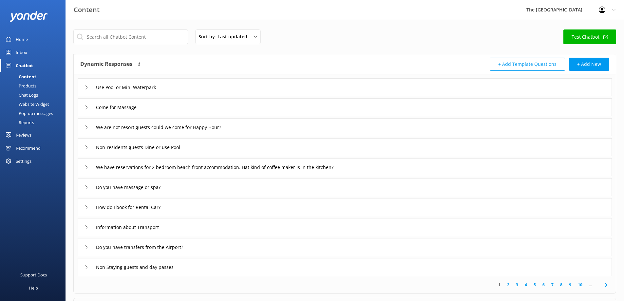
click at [242, 143] on div "Non-residents guests Dine or use Pool" at bounding box center [345, 147] width 535 height 18
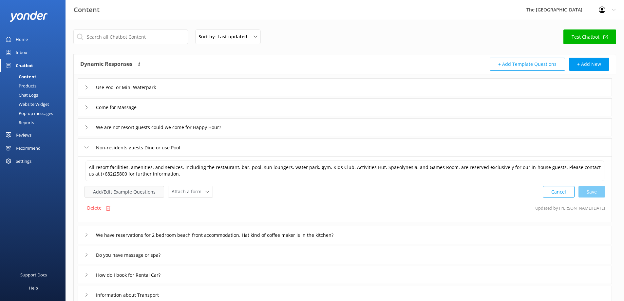
click at [121, 195] on button "Add/Edit Example Questions" at bounding box center [125, 191] width 80 height 11
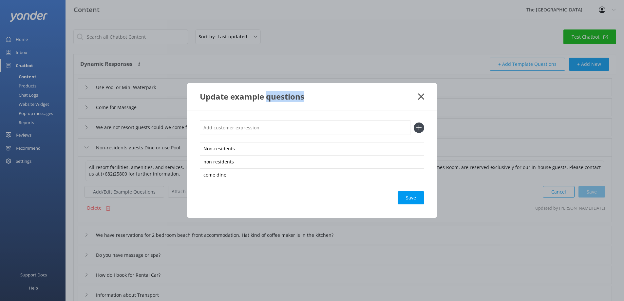
drag, startPoint x: 269, startPoint y: 91, endPoint x: 341, endPoint y: 93, distance: 72.1
click at [341, 93] on div "Update example questions" at bounding box center [312, 96] width 251 height 27
click at [329, 95] on div "Update example questions" at bounding box center [309, 96] width 218 height 11
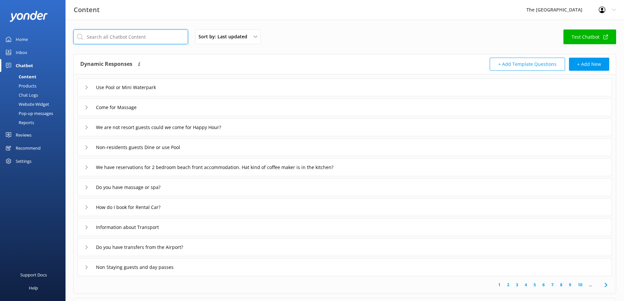
click at [110, 39] on input "text" at bounding box center [130, 36] width 115 height 15
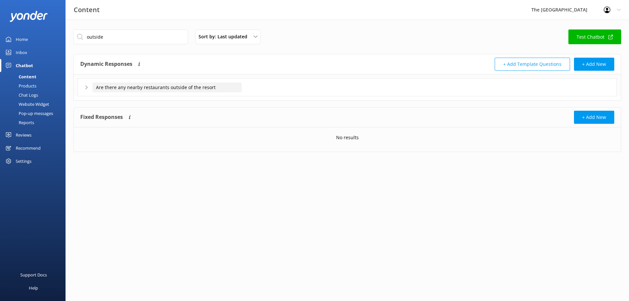
click at [130, 92] on input "Are there any nearby restaurants outside of the resort" at bounding box center [166, 88] width 149 height 10
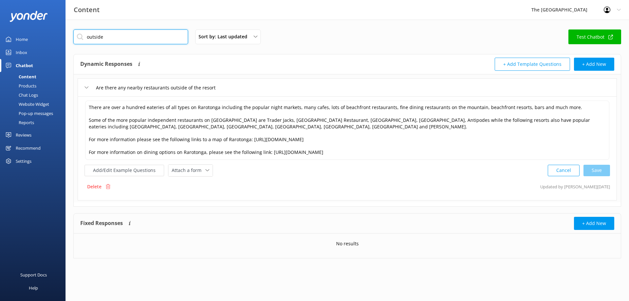
drag, startPoint x: 68, startPoint y: 25, endPoint x: 0, endPoint y: 18, distance: 67.9
click at [0, 20] on div "Content The Rarotongan Beach Resort Profile Settings Logout Home Inbox Chatbot …" at bounding box center [314, 149] width 629 height 259
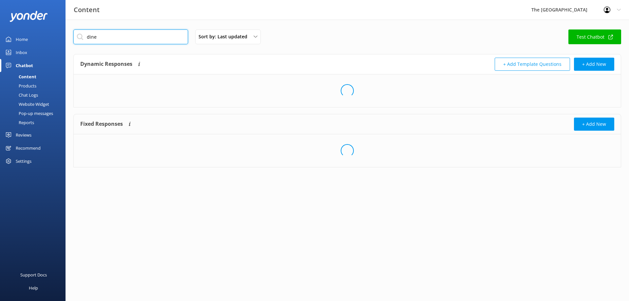
type input "dine"
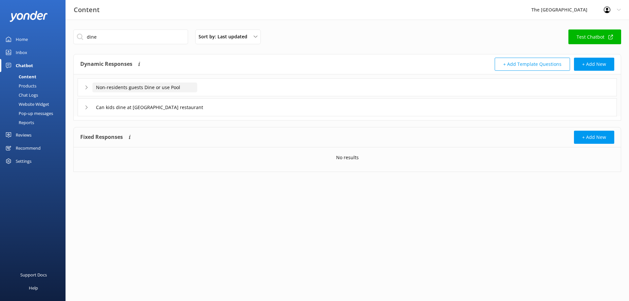
click at [162, 88] on input "Non-residents guests Dine or use Pool" at bounding box center [144, 88] width 105 height 10
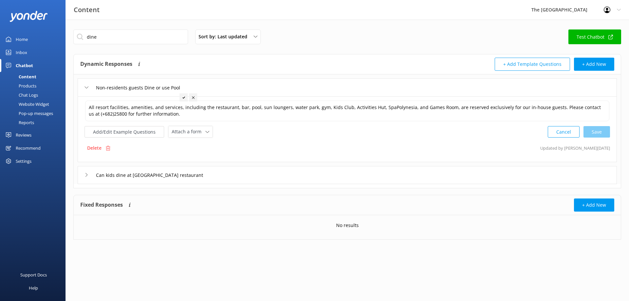
click at [310, 182] on div "Can kids dine at [GEOGRAPHIC_DATA] restaurant" at bounding box center [347, 175] width 539 height 18
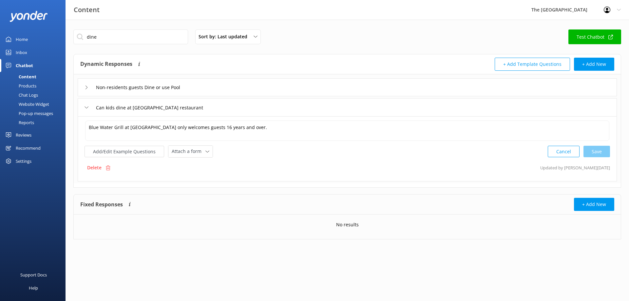
click at [249, 82] on div "Non-residents guests Dine or use Pool" at bounding box center [347, 87] width 539 height 18
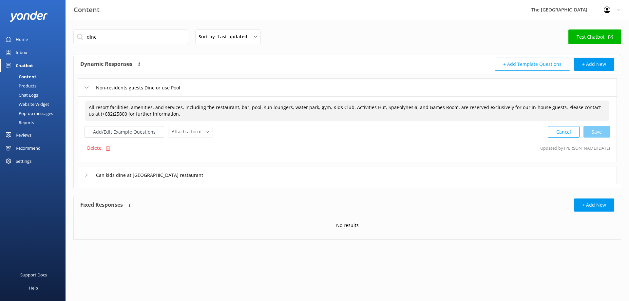
drag, startPoint x: 179, startPoint y: 115, endPoint x: 26, endPoint y: 88, distance: 155.7
click at [26, 88] on div "Content The Rarotongan Beach Resort Profile Settings Logout Home Inbox Chatbot …" at bounding box center [314, 140] width 629 height 240
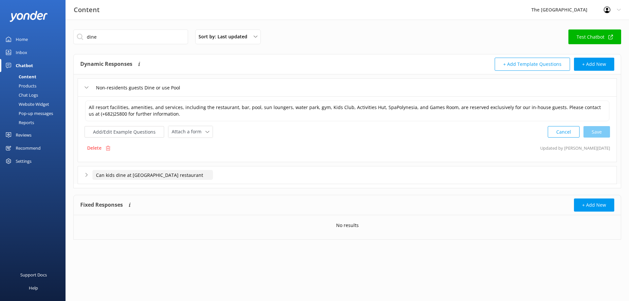
click at [193, 92] on input "Can kids dine at Bluewater Grill restaurant" at bounding box center [144, 88] width 105 height 10
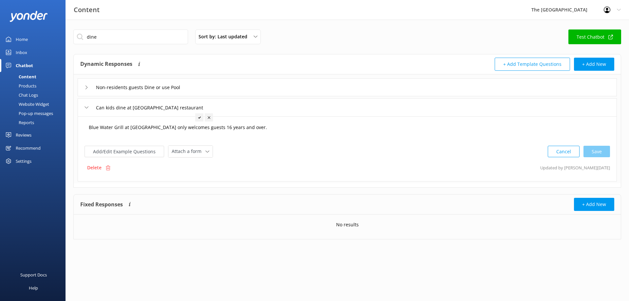
click at [282, 131] on textarea "Blue Water Grill at Sanctuary Rarotonga only welcomes guests 16 years and over." at bounding box center [347, 131] width 524 height 20
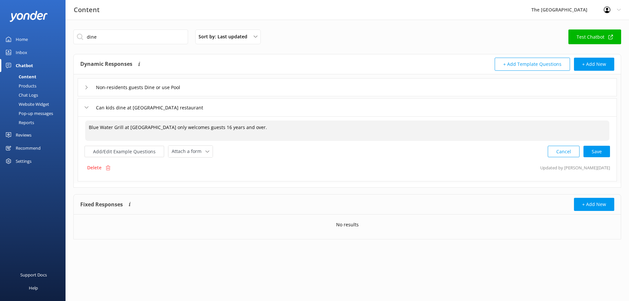
paste textarea "All resort facilities, amenities, and services, including the restaurant, bar, …"
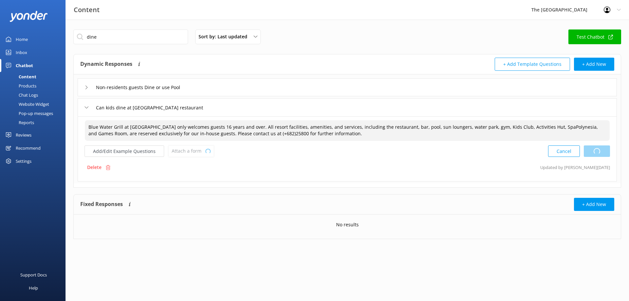
click at [596, 152] on div "Cancel Loading.." at bounding box center [579, 151] width 62 height 12
type textarea "Blue Water Grill at Sanctuary Rarotonga only welcomes guests 16 years and over.…"
click at [281, 87] on div "Non-residents guests Dine or use Pool" at bounding box center [347, 87] width 539 height 18
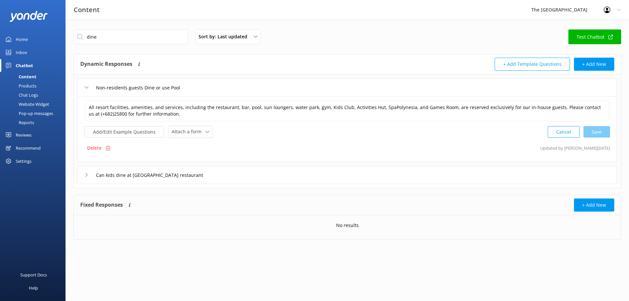
click at [27, 80] on div "Content" at bounding box center [20, 76] width 32 height 9
click at [28, 88] on div "Products" at bounding box center [20, 85] width 32 height 9
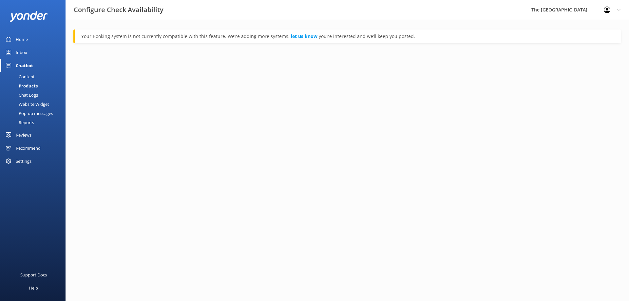
click at [30, 74] on div "Content" at bounding box center [19, 76] width 31 height 9
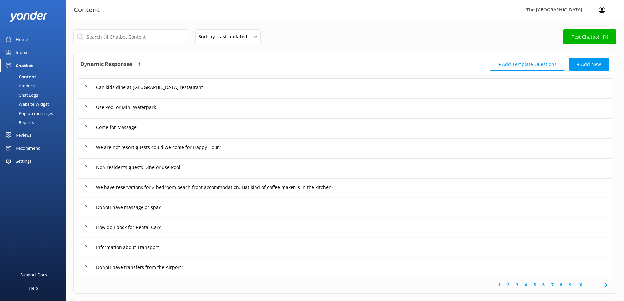
drag, startPoint x: 26, startPoint y: 149, endPoint x: 54, endPoint y: 147, distance: 27.9
click at [26, 148] on div "Recommend" at bounding box center [28, 148] width 25 height 13
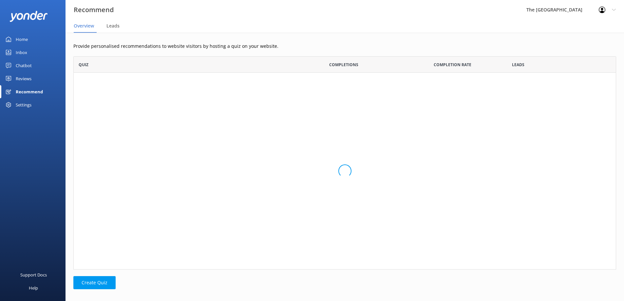
scroll to position [143, 538]
